Goal: Transaction & Acquisition: Purchase product/service

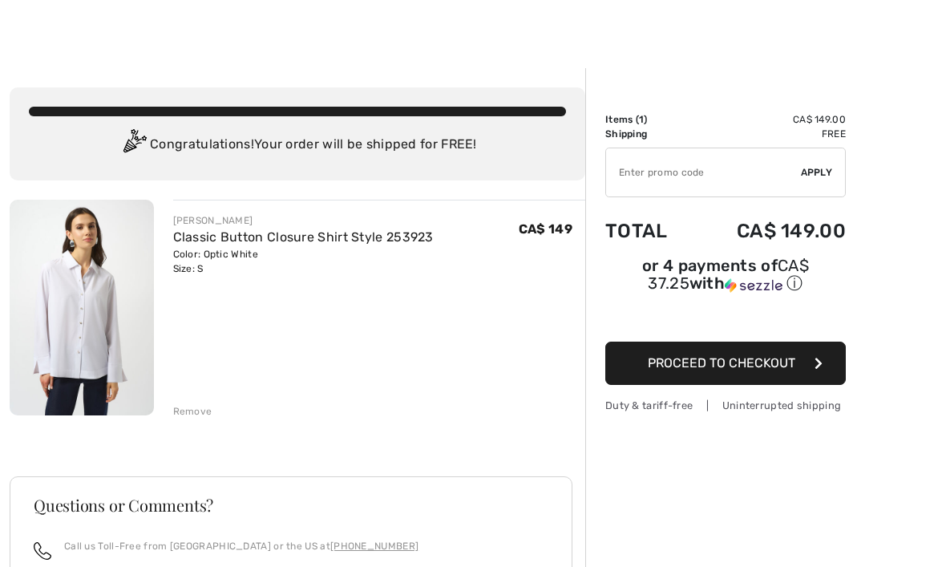
scroll to position [36, 0]
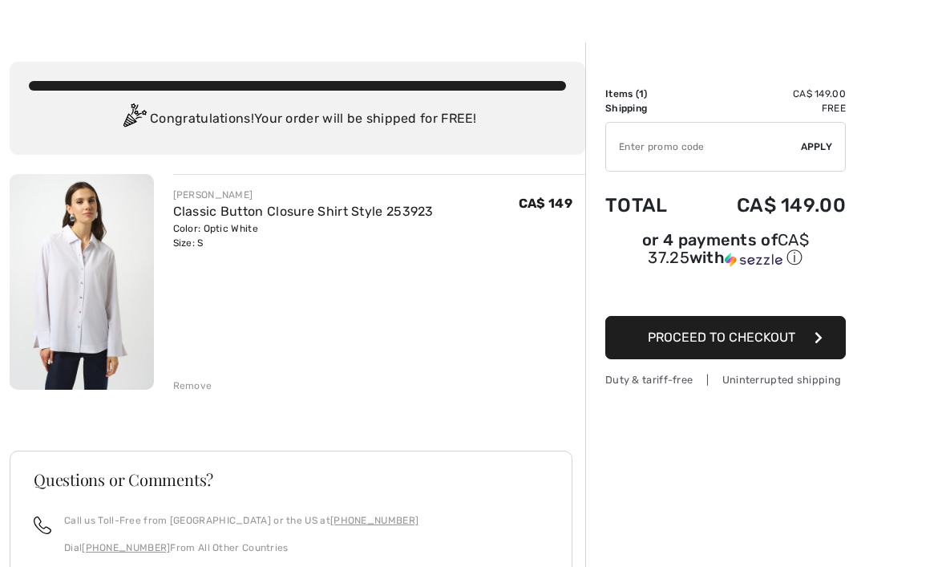
click at [182, 232] on div "Color: Optic White Size: S" at bounding box center [303, 235] width 260 height 29
click at [99, 256] on img at bounding box center [82, 282] width 144 height 216
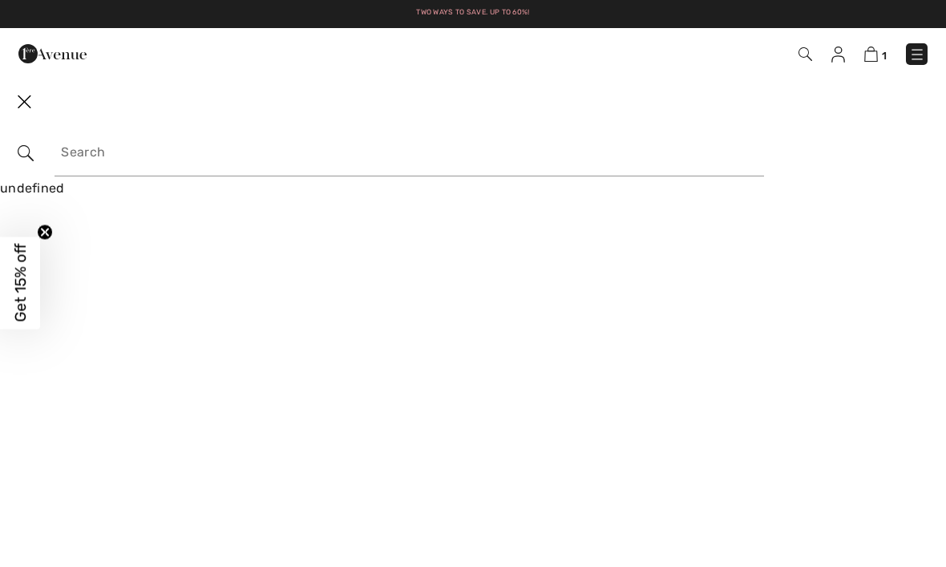
click at [876, 54] on img at bounding box center [871, 54] width 14 height 15
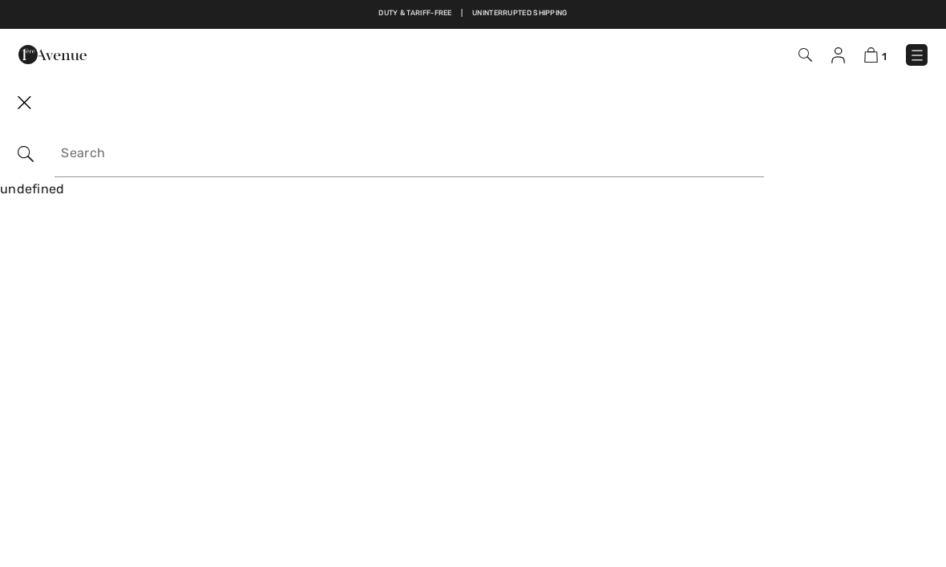
click at [877, 59] on img at bounding box center [871, 54] width 14 height 15
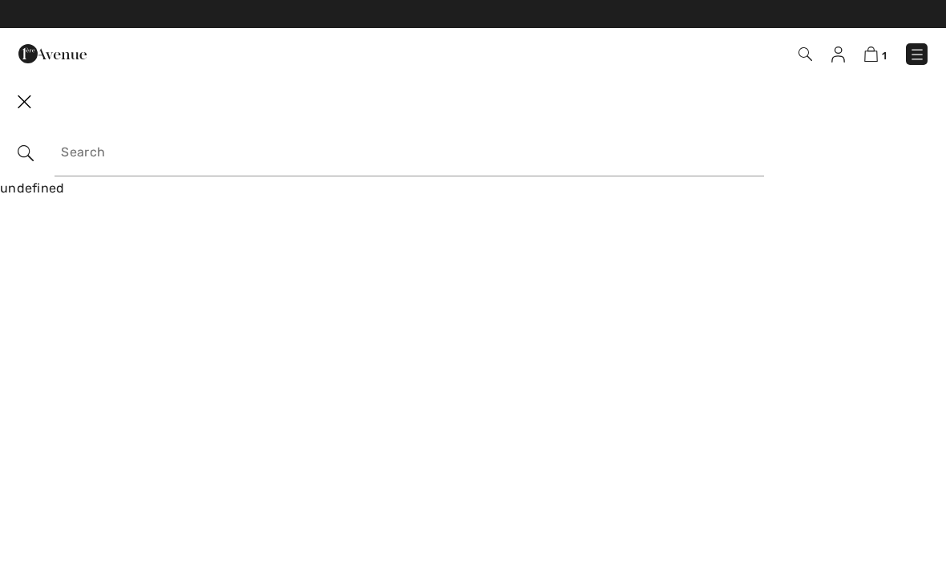
click at [877, 50] on img at bounding box center [871, 54] width 14 height 15
click at [845, 54] on img at bounding box center [838, 55] width 14 height 16
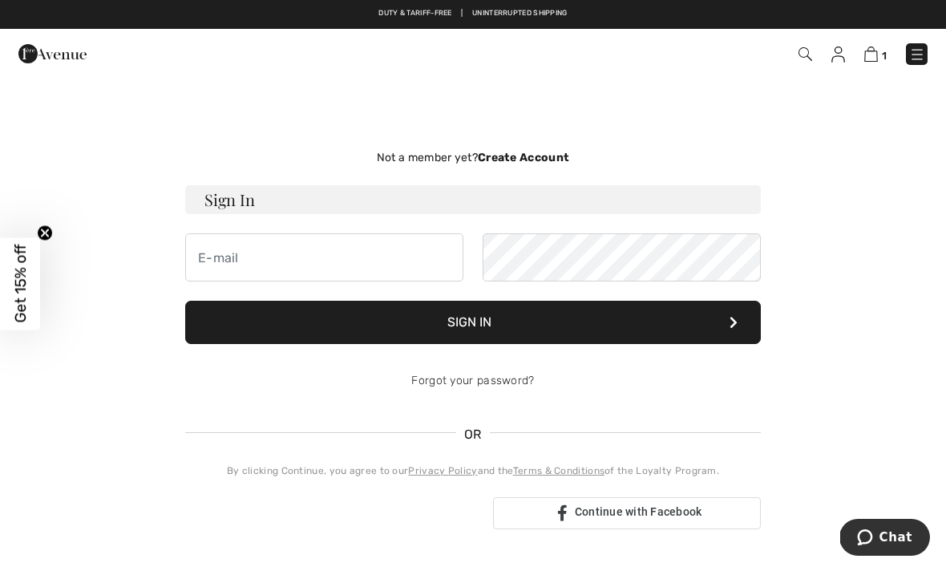
click at [134, 189] on div "Not a member yet? Create Account Sign In Sign In Forgot your password? OR" at bounding box center [473, 339] width 926 height 444
click at [877, 52] on img at bounding box center [871, 53] width 14 height 15
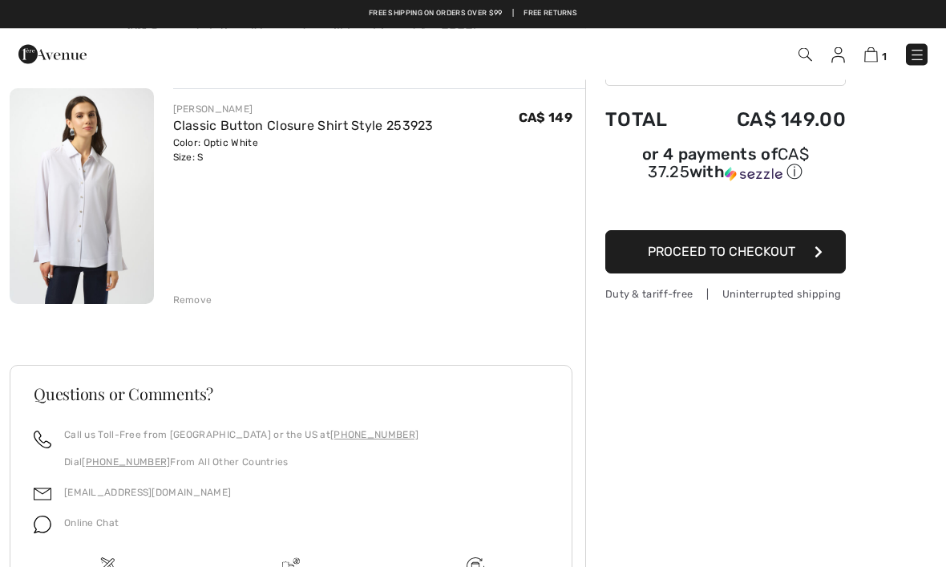
scroll to position [124, 0]
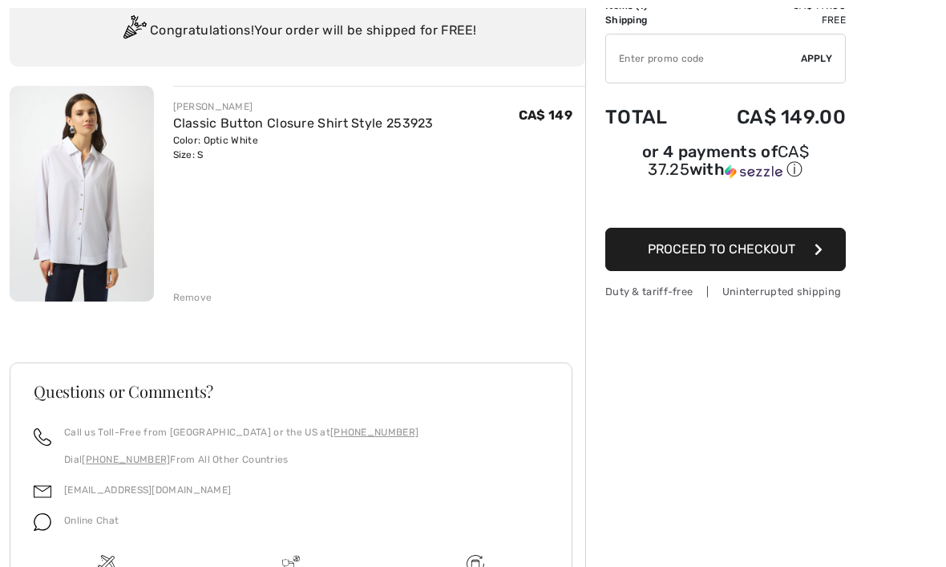
click at [230, 128] on link "Classic Button Closure Shirt Style 253923" at bounding box center [303, 122] width 260 height 15
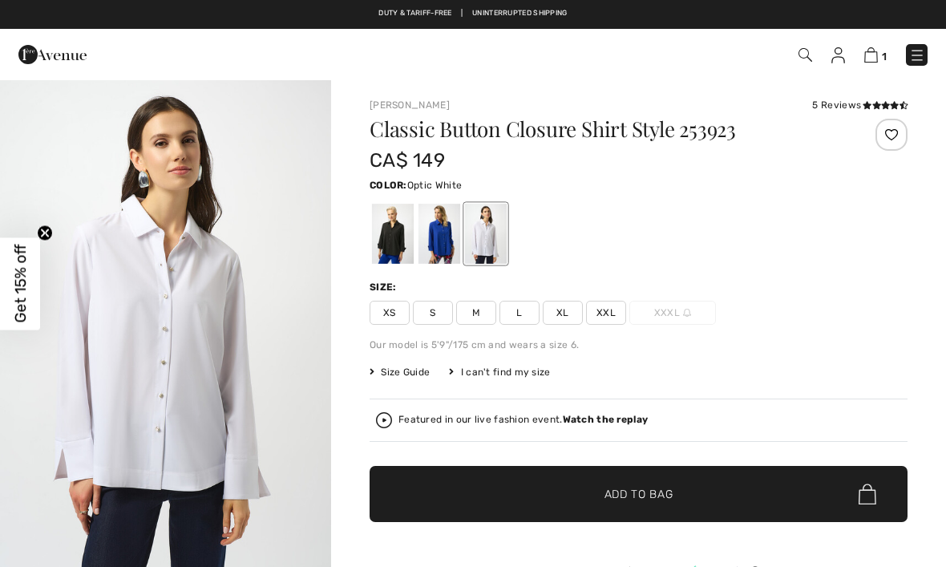
checkbox input "true"
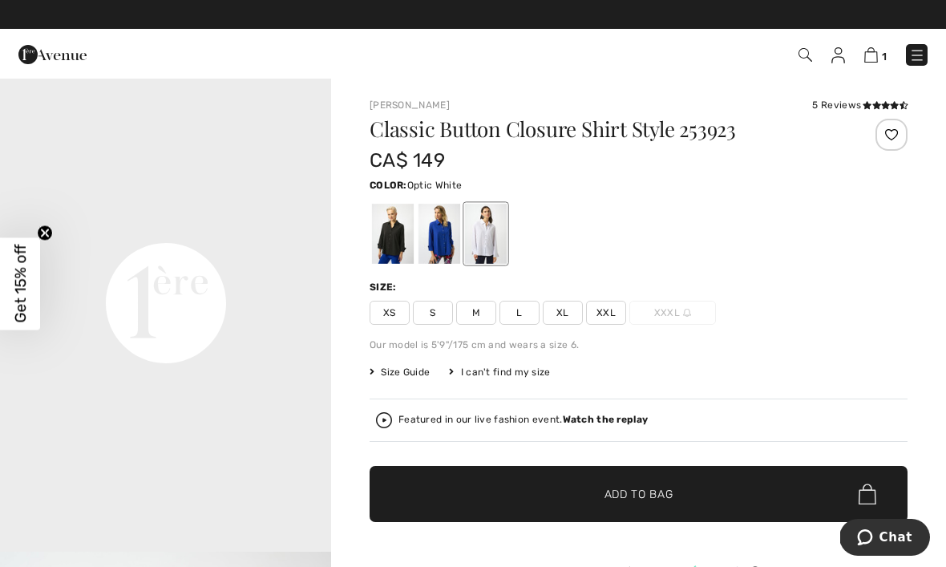
scroll to position [1016, 0]
click at [180, 221] on video "Your browser does not support the video tag." at bounding box center [165, 138] width 331 height 166
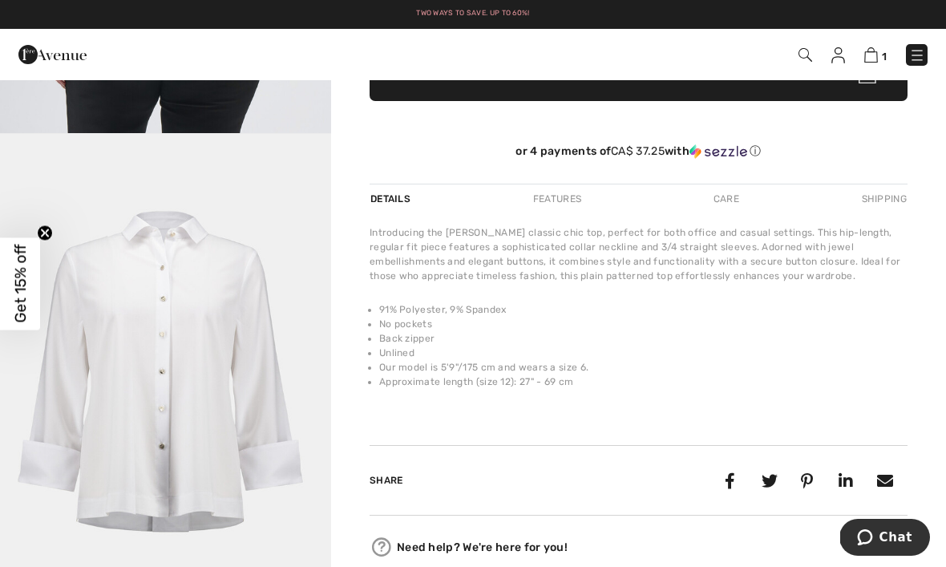
scroll to position [420, 0]
